Goal: Task Accomplishment & Management: Use online tool/utility

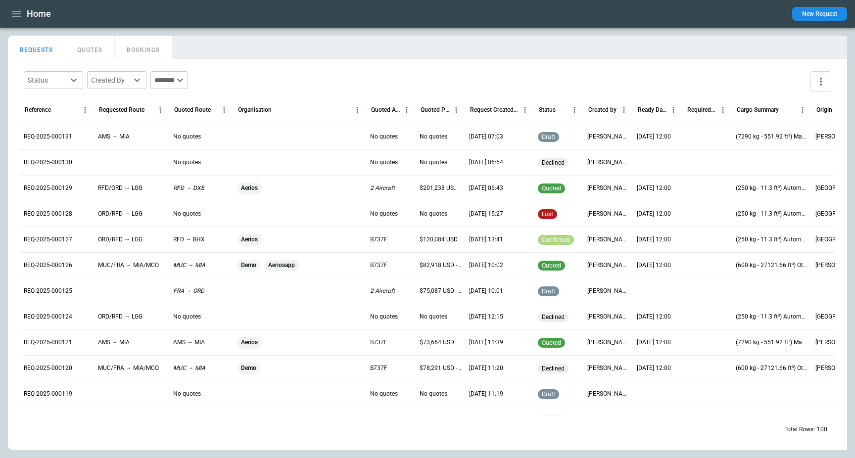
click at [435, 59] on div "REQUESTS QUOTES BOOKINGS" at bounding box center [427, 48] width 839 height 24
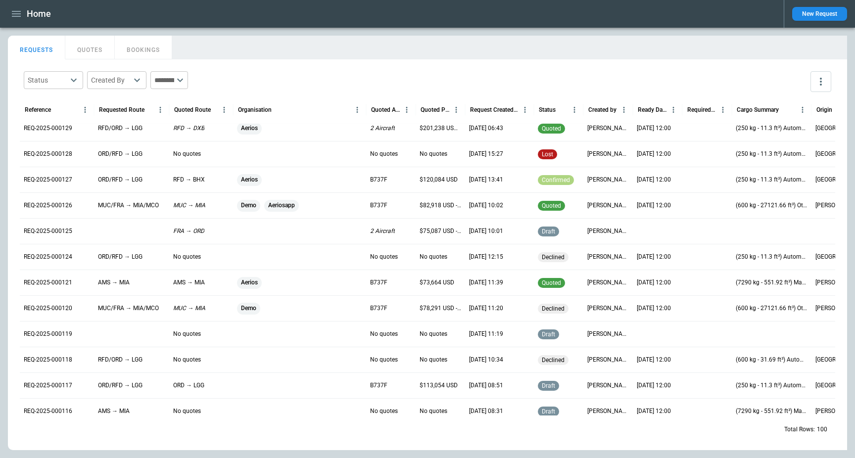
scroll to position [58, 0]
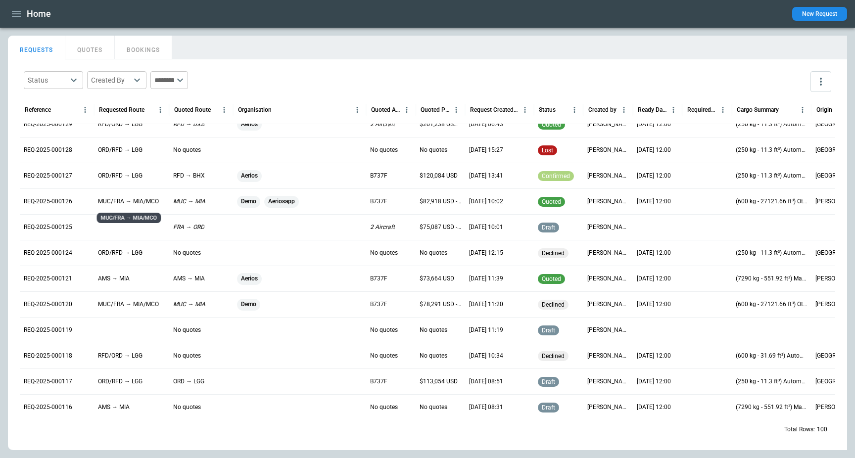
click at [105, 200] on p "MUC/FRA → MIA/MCO" at bounding box center [128, 201] width 61 height 8
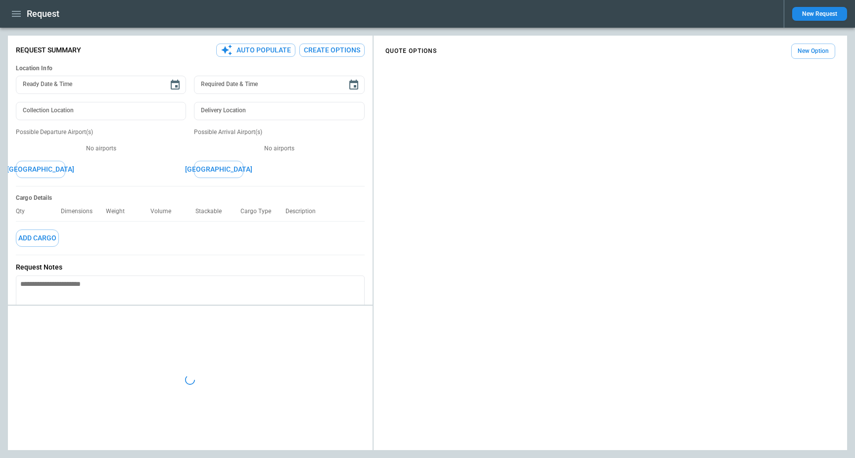
type input "**********"
type input "*******"
type textarea "*"
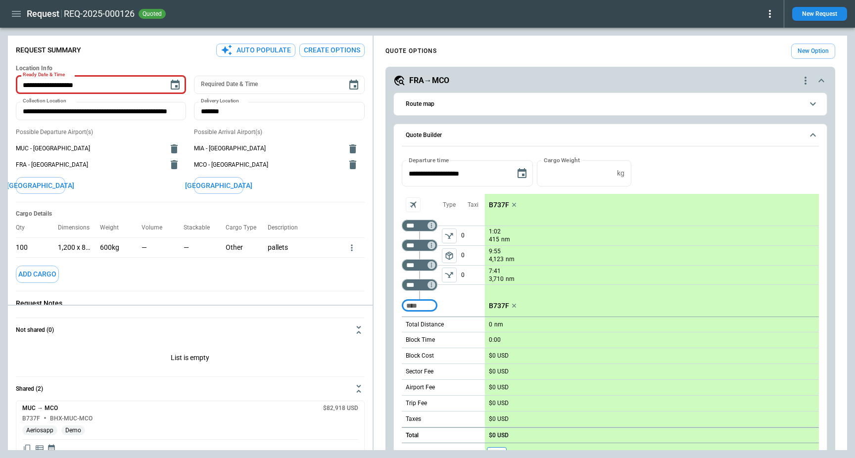
type input "**********"
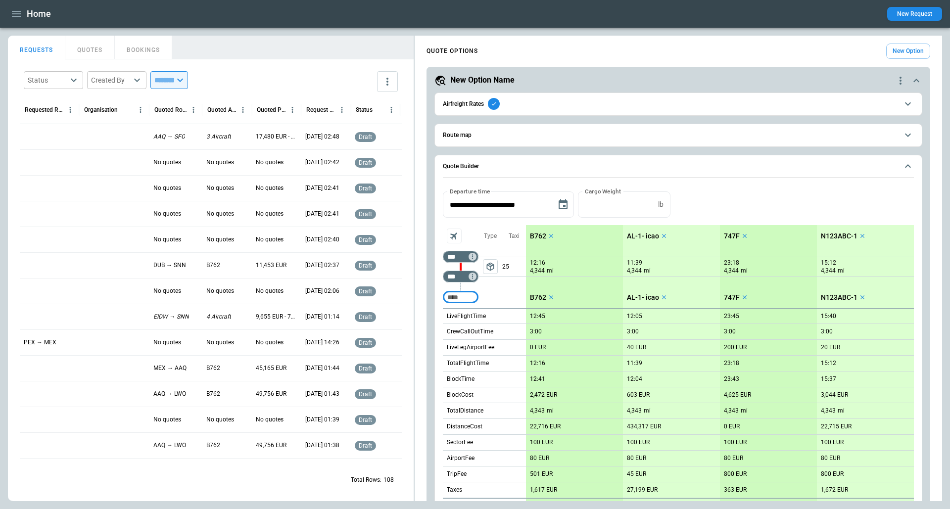
click at [488, 132] on span "Route map" at bounding box center [670, 135] width 455 height 6
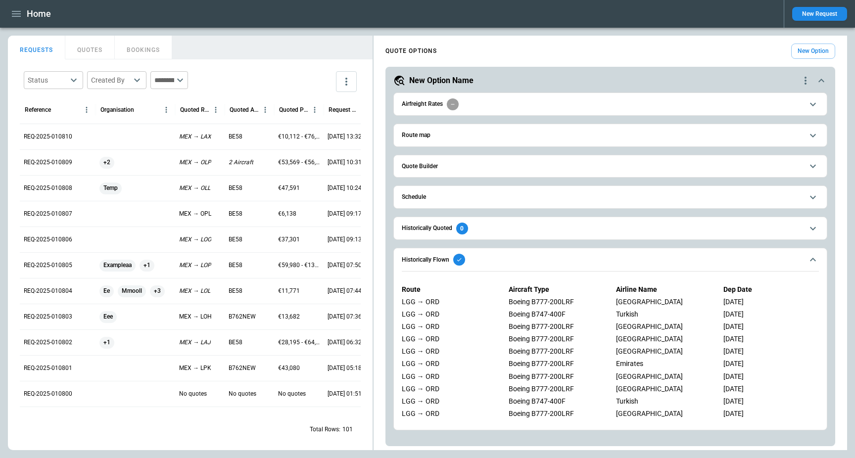
scroll to position [411, 0]
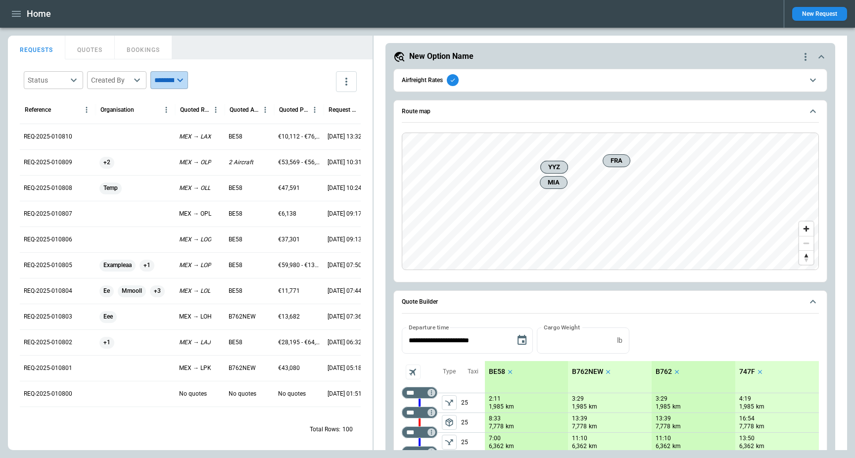
scroll to position [410, 0]
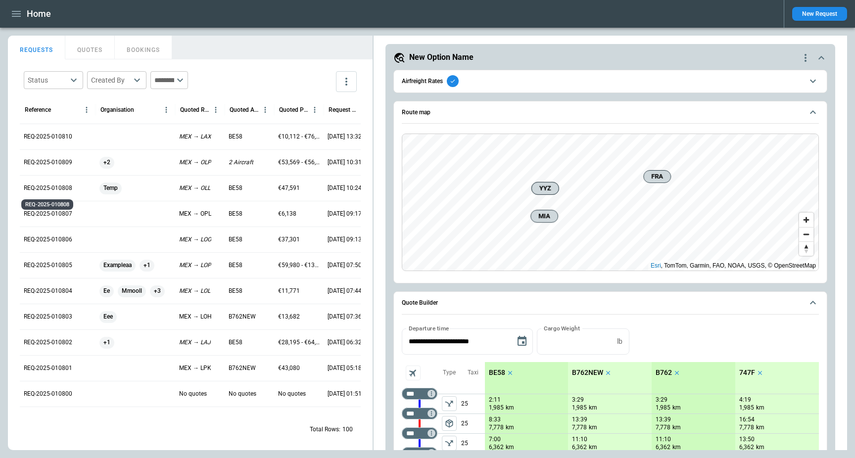
click at [46, 186] on p "REQ-2025-010808" at bounding box center [48, 188] width 48 height 8
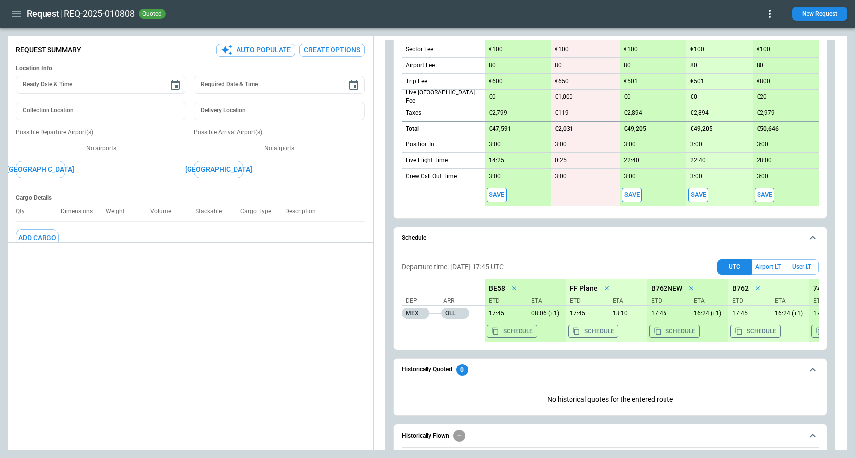
scroll to position [592, 0]
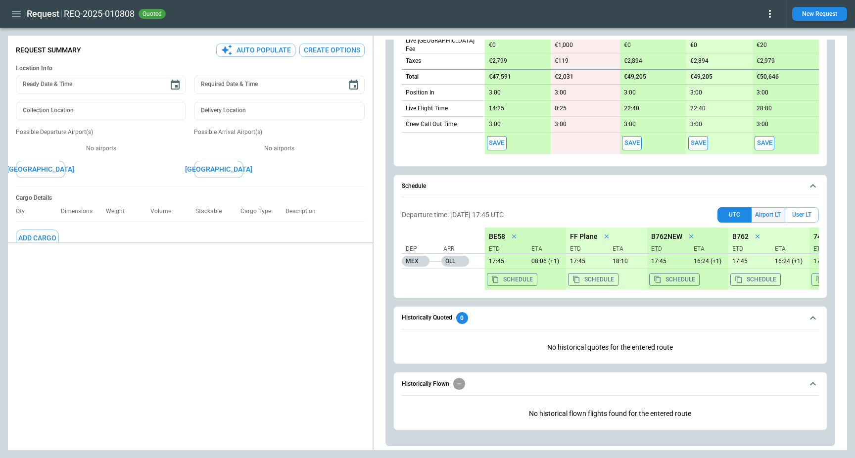
click at [761, 221] on button "Airport LT" at bounding box center [768, 214] width 33 height 15
click at [814, 215] on button "User LT" at bounding box center [802, 214] width 34 height 15
click at [778, 217] on button "Airport LT" at bounding box center [768, 214] width 33 height 15
click at [762, 184] on span "Schedule" at bounding box center [602, 186] width 401 height 6
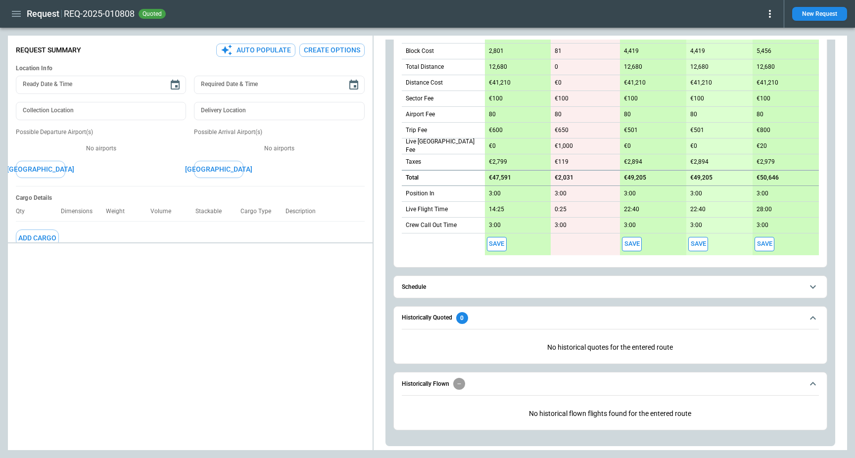
scroll to position [491, 0]
click at [495, 247] on button "Save" at bounding box center [497, 244] width 20 height 14
click at [292, 283] on div at bounding box center [190, 348] width 365 height 203
type textarea "*"
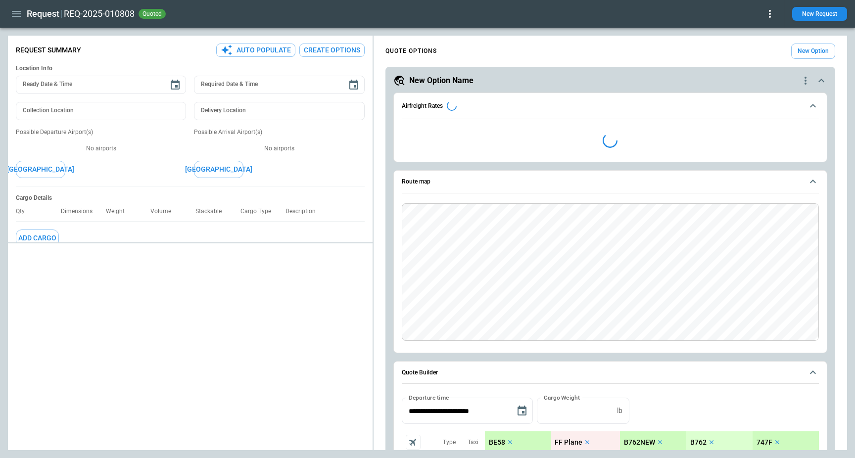
type textarea "*"
